Goal: Use online tool/utility: Use online tool/utility

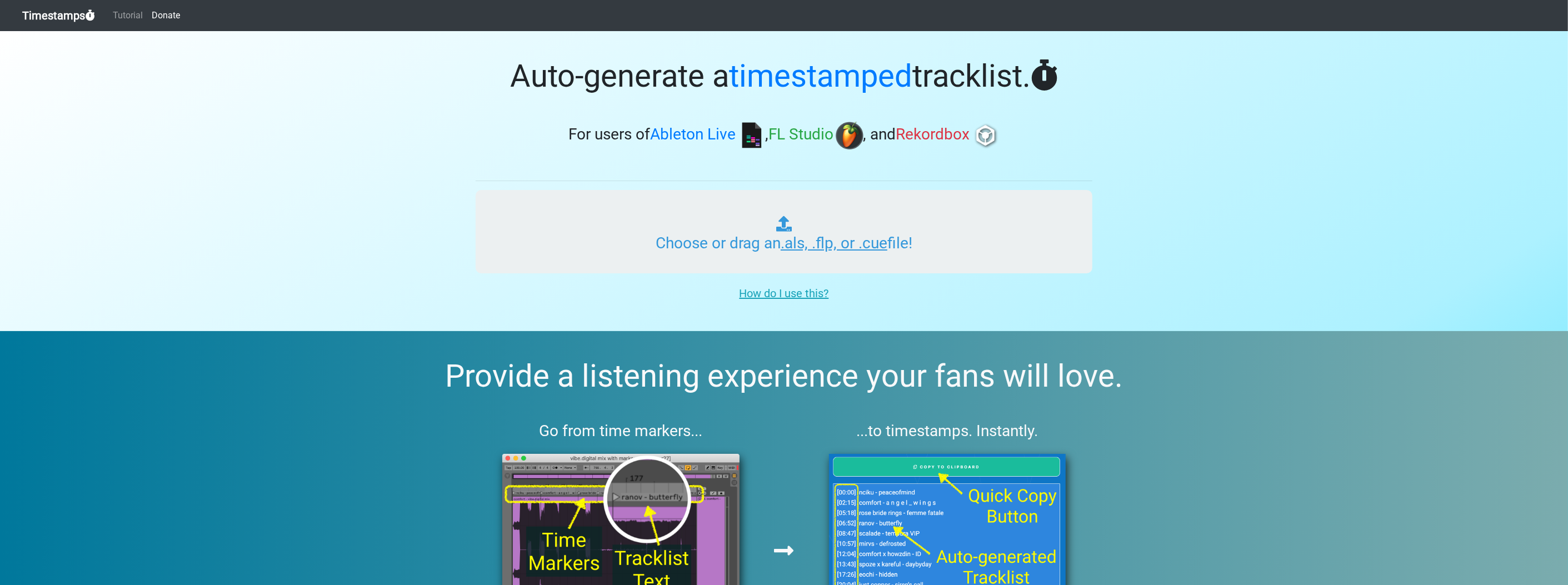
click at [763, 245] on input "Choose or drag an .als, .flp, or .cue file!" at bounding box center [784, 231] width 616 height 83
type input "C:\fakepath\KATIE 2_2.flp"
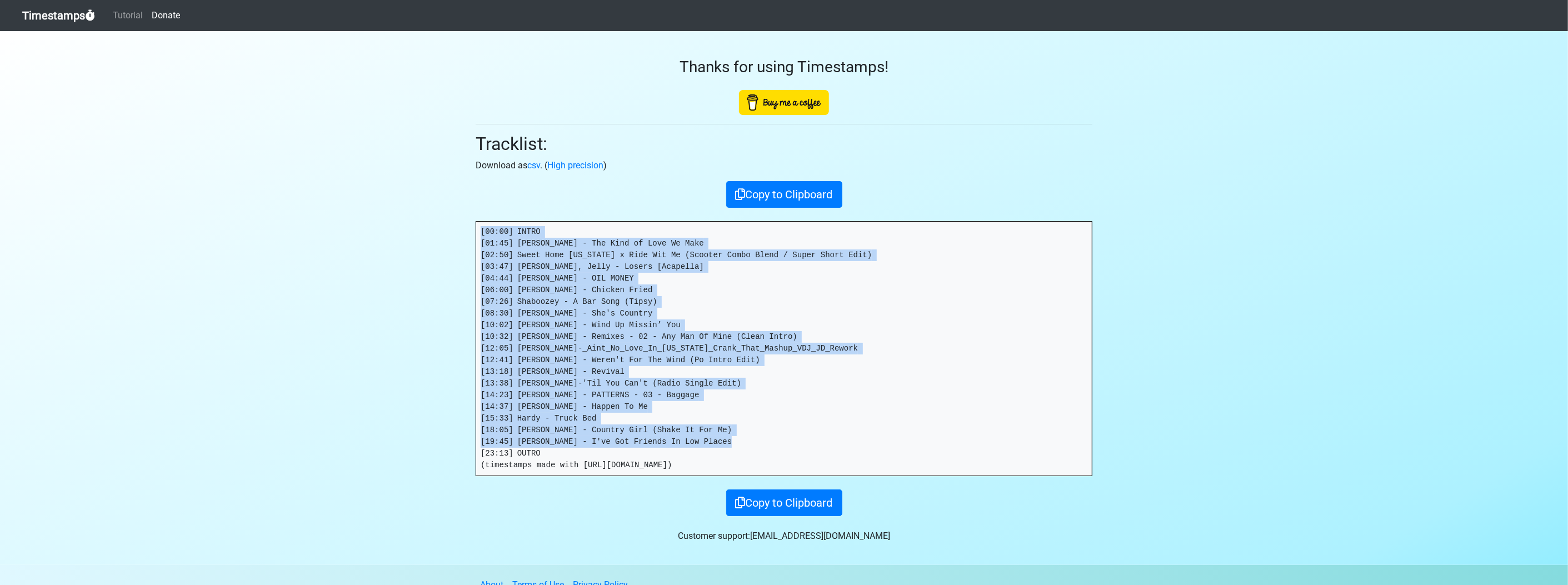
drag, startPoint x: 559, startPoint y: 451, endPoint x: 455, endPoint y: 205, distance: 267.1
click at [455, 205] on section "Thanks for using Timestamps! Tracklist: Download as csv . ( High precision ) Co…" at bounding box center [784, 298] width 1568 height 534
copy pre "[00:00] INTRO [01:45] [PERSON_NAME] - The Kind of Love We Make [02:50] Sweet Ho…"
